Goal: Task Accomplishment & Management: Manage account settings

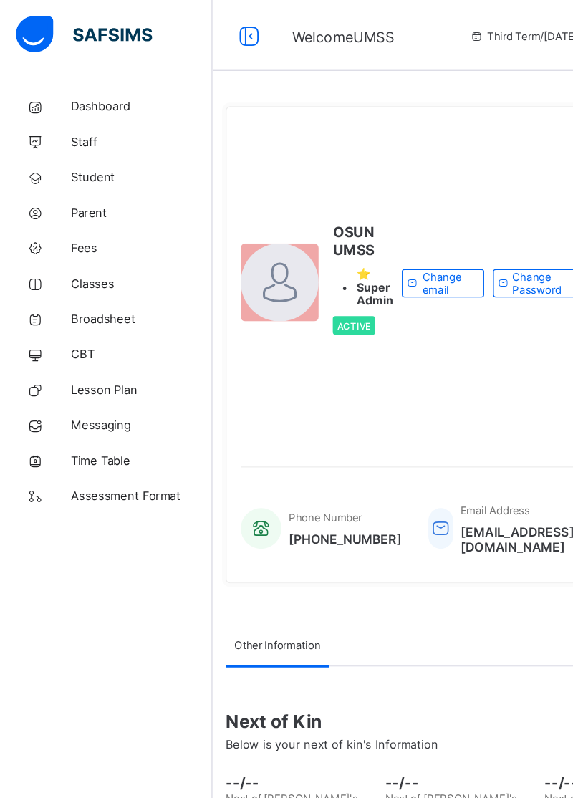
click at [73, 172] on span "Parent" at bounding box center [114, 171] width 115 height 11
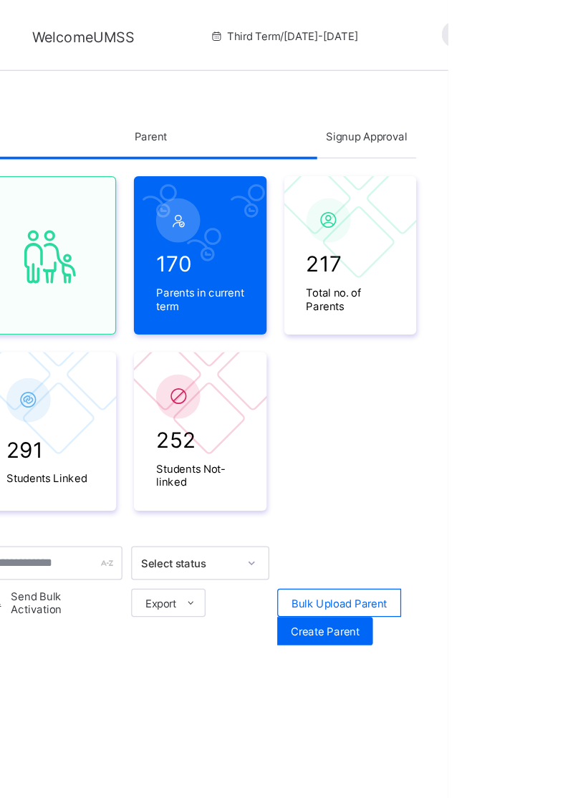
click at [340, 99] on div "Parent" at bounding box center [332, 110] width 269 height 34
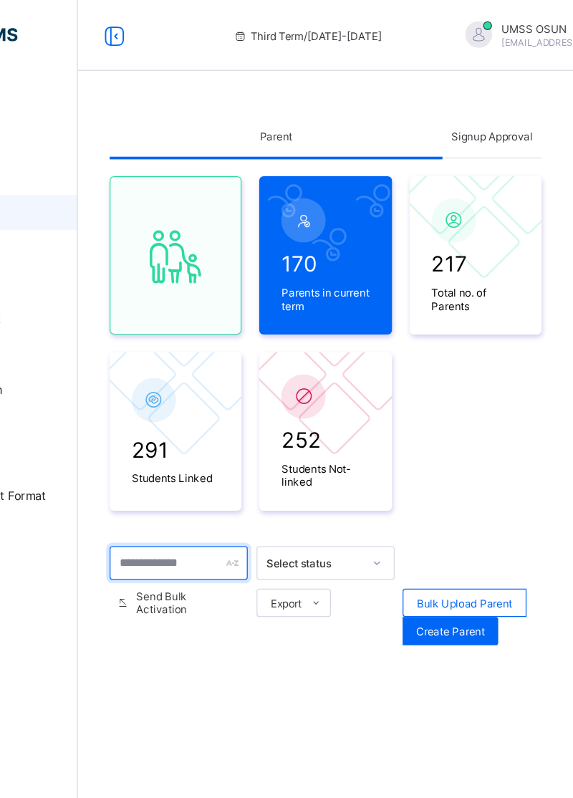
click at [266, 451] on input "text" at bounding box center [254, 455] width 112 height 27
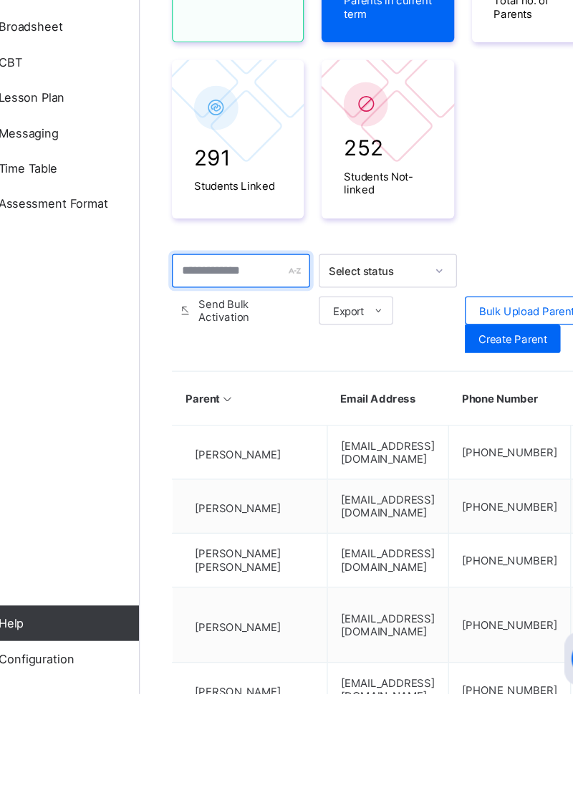
click at [259, 452] on input "text" at bounding box center [254, 455] width 112 height 27
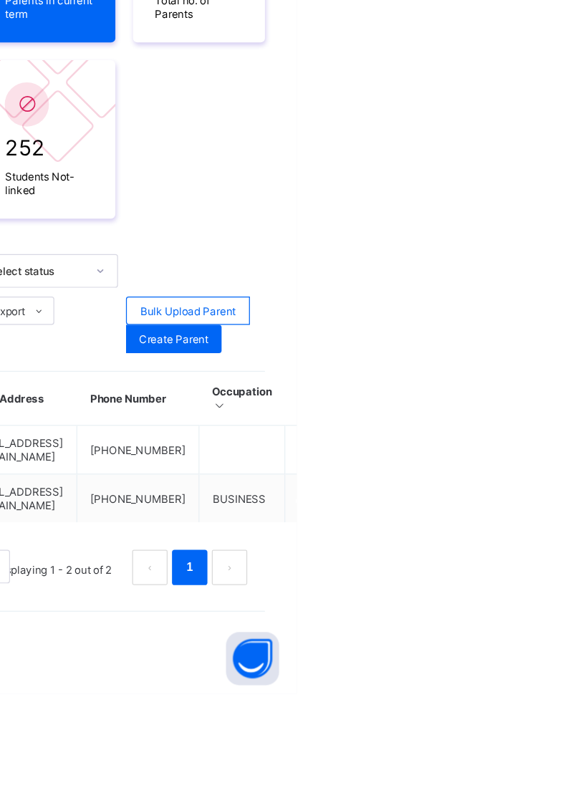
type input "********"
click at [0, 0] on div "Link Children" at bounding box center [0, 0] width 0 height 0
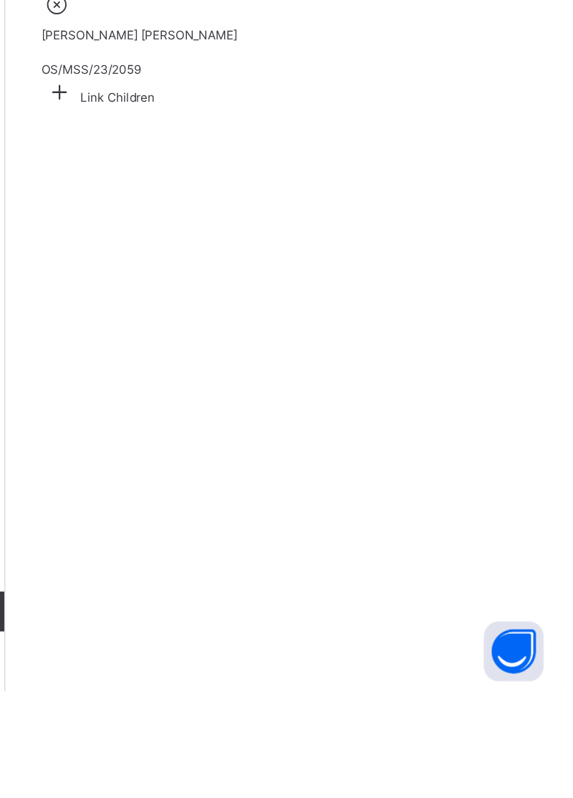
click at [408, 379] on div "Link Children" at bounding box center [373, 368] width 350 height 22
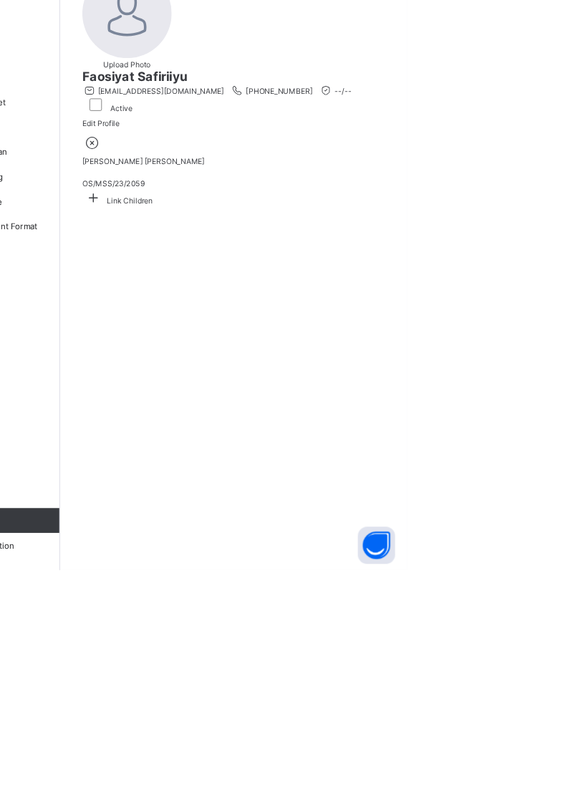
click at [223, 379] on icon at bounding box center [211, 368] width 26 height 22
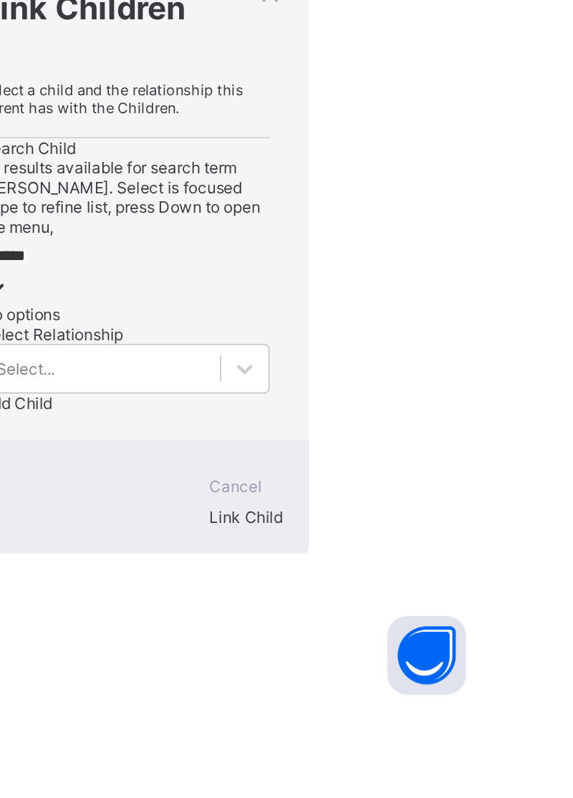
scroll to position [0, 14]
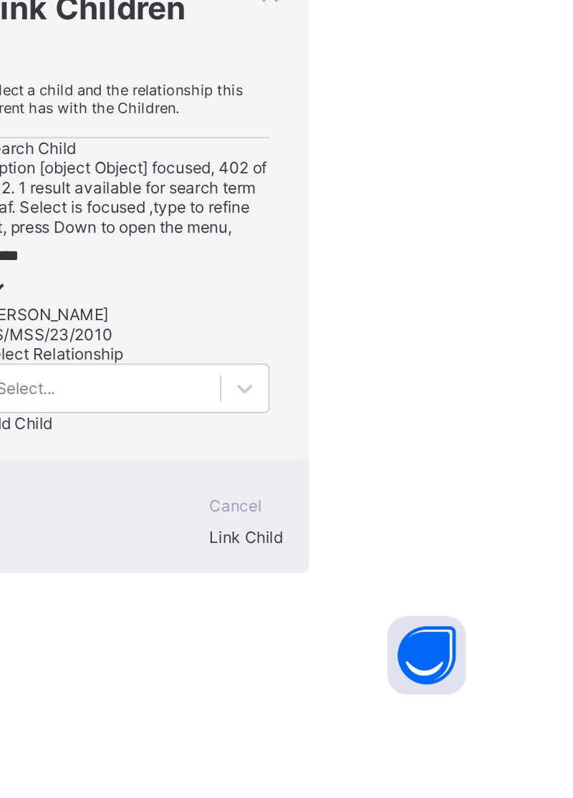
click at [360, 599] on div "OS/MSS/23/2010" at bounding box center [373, 593] width 158 height 11
type input "****"
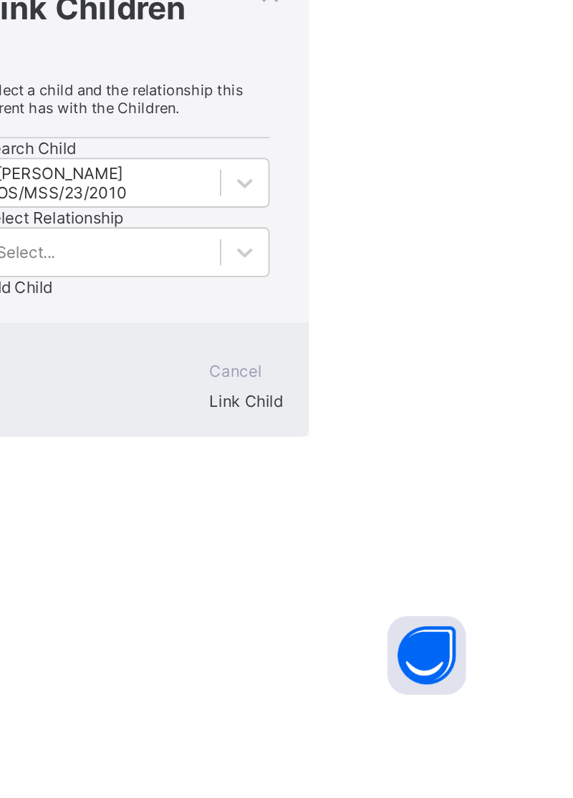
scroll to position [0, 4]
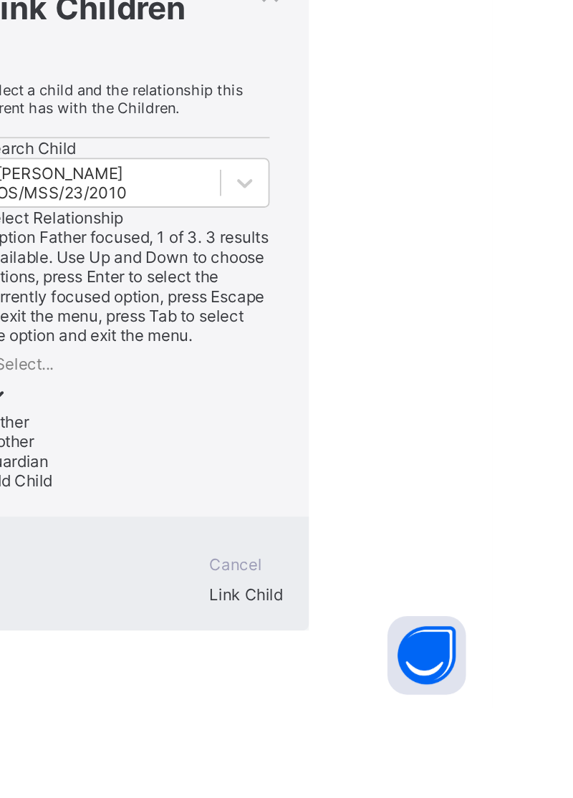
click at [419, 653] on div "Mother" at bounding box center [373, 652] width 158 height 11
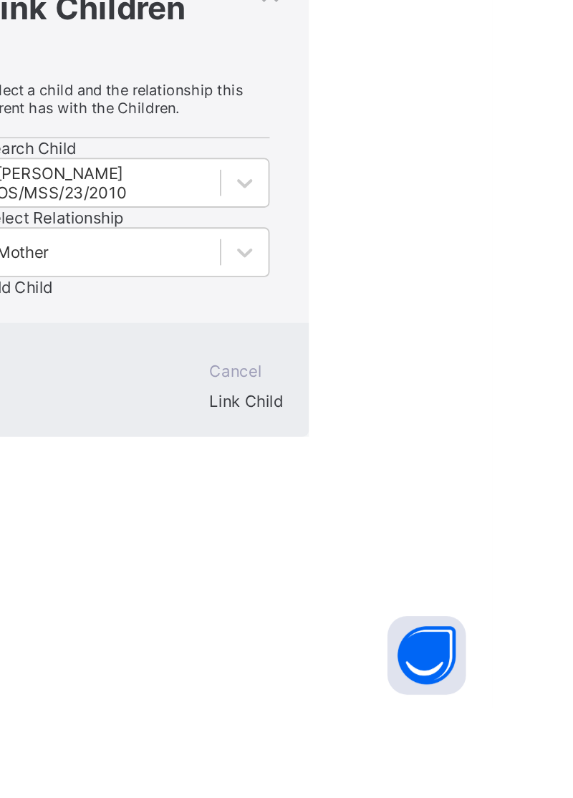
click at [332, 573] on span "Add Child" at bounding box center [313, 567] width 39 height 11
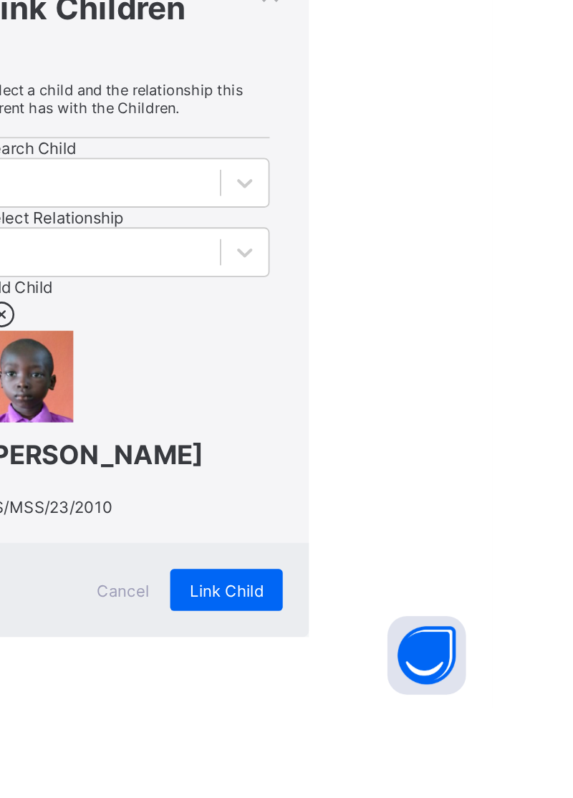
click at [448, 739] on span "Link Child" at bounding box center [428, 733] width 40 height 11
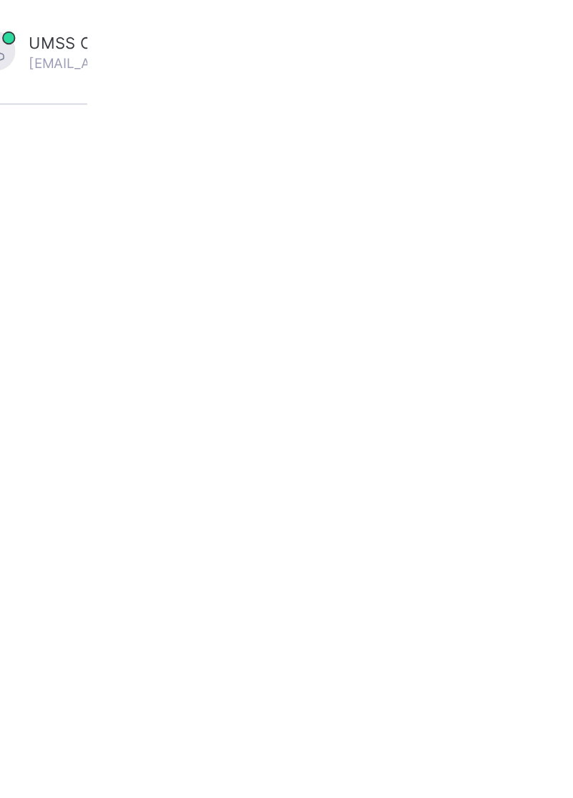
scroll to position [0, 0]
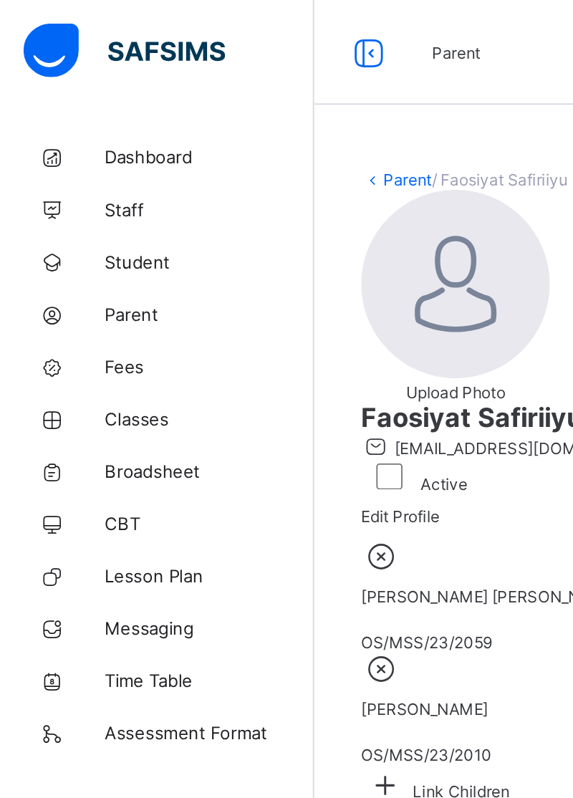
click at [82, 85] on span "Dashboard" at bounding box center [114, 85] width 115 height 11
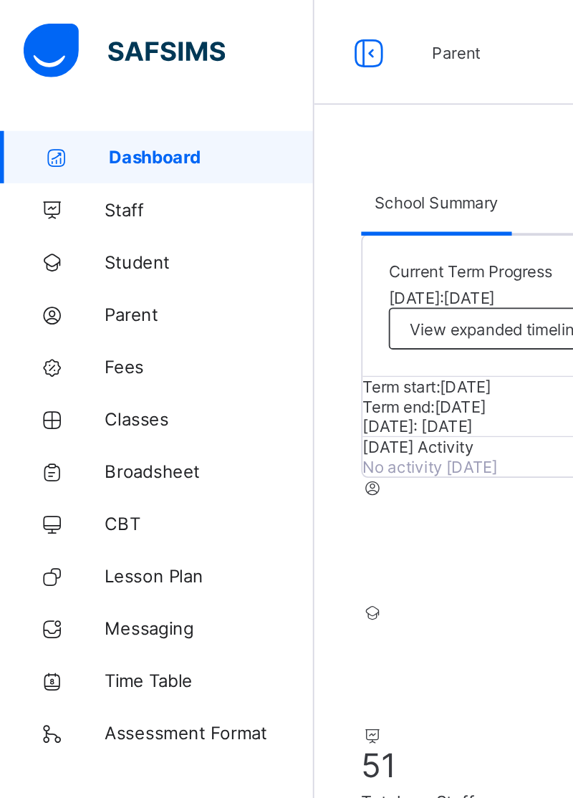
click at [63, 168] on span "Parent" at bounding box center [114, 171] width 115 height 11
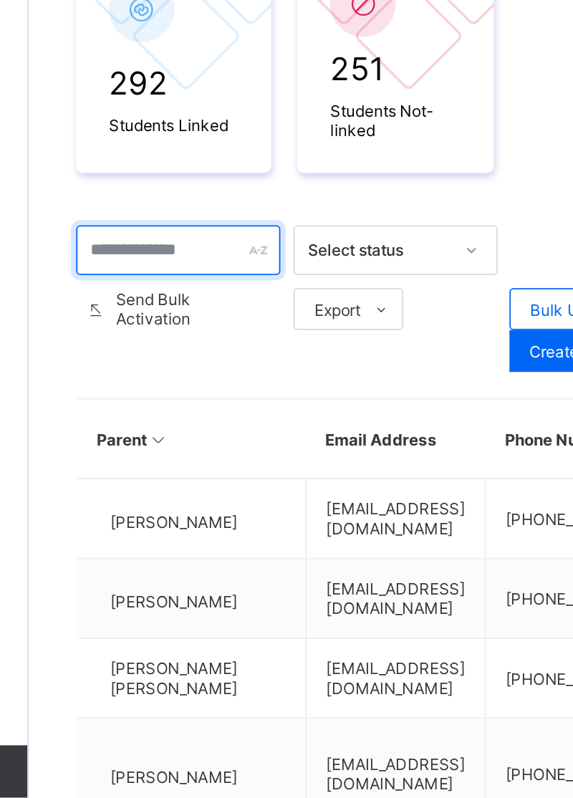
click at [268, 454] on input "text" at bounding box center [254, 455] width 112 height 27
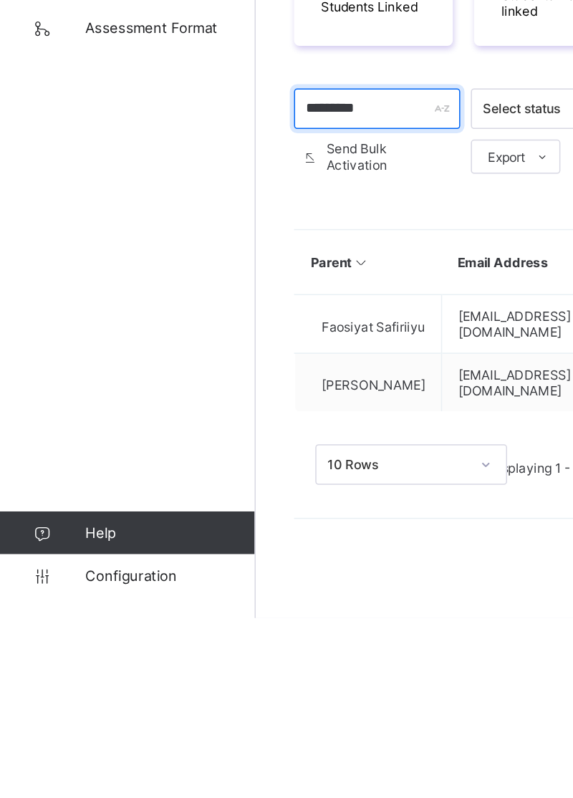
type input "********"
